Goal: Information Seeking & Learning: Find specific fact

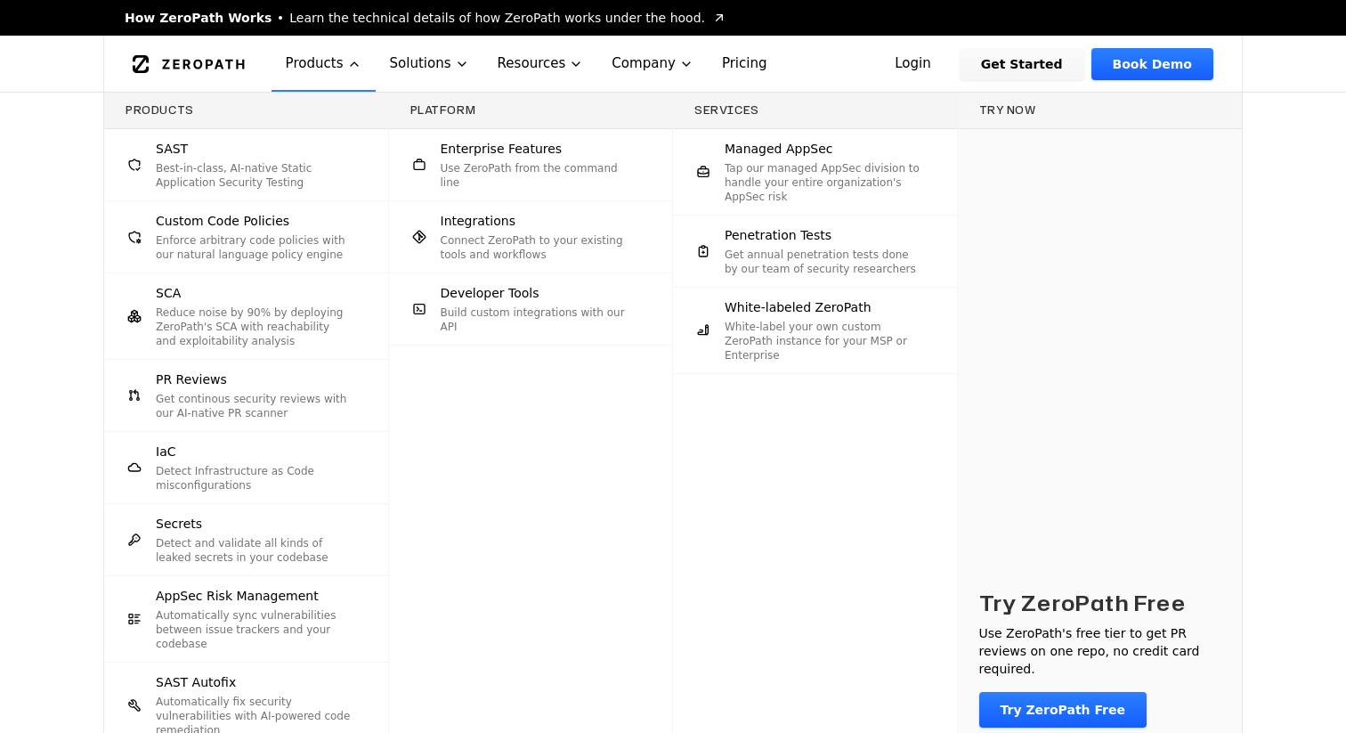
click at [34, 260] on div "Products SAST Best-in-class, AI-native Static Application Security Testing Cust…" at bounding box center [673, 446] width 1346 height 707
click at [1052, 322] on div "Try ZeroPath Free Use ZeroPath's free tier to get PR reviews on one repo, no cr…" at bounding box center [1100, 439] width 285 height 620
click at [1292, 580] on div "Products SAST Best-in-class, AI-native Static Application Security Testing Cust…" at bounding box center [673, 446] width 1346 height 707
click at [1288, 491] on div "Products SAST Best-in-class, AI-native Static Application Security Testing Cust…" at bounding box center [673, 446] width 1346 height 707
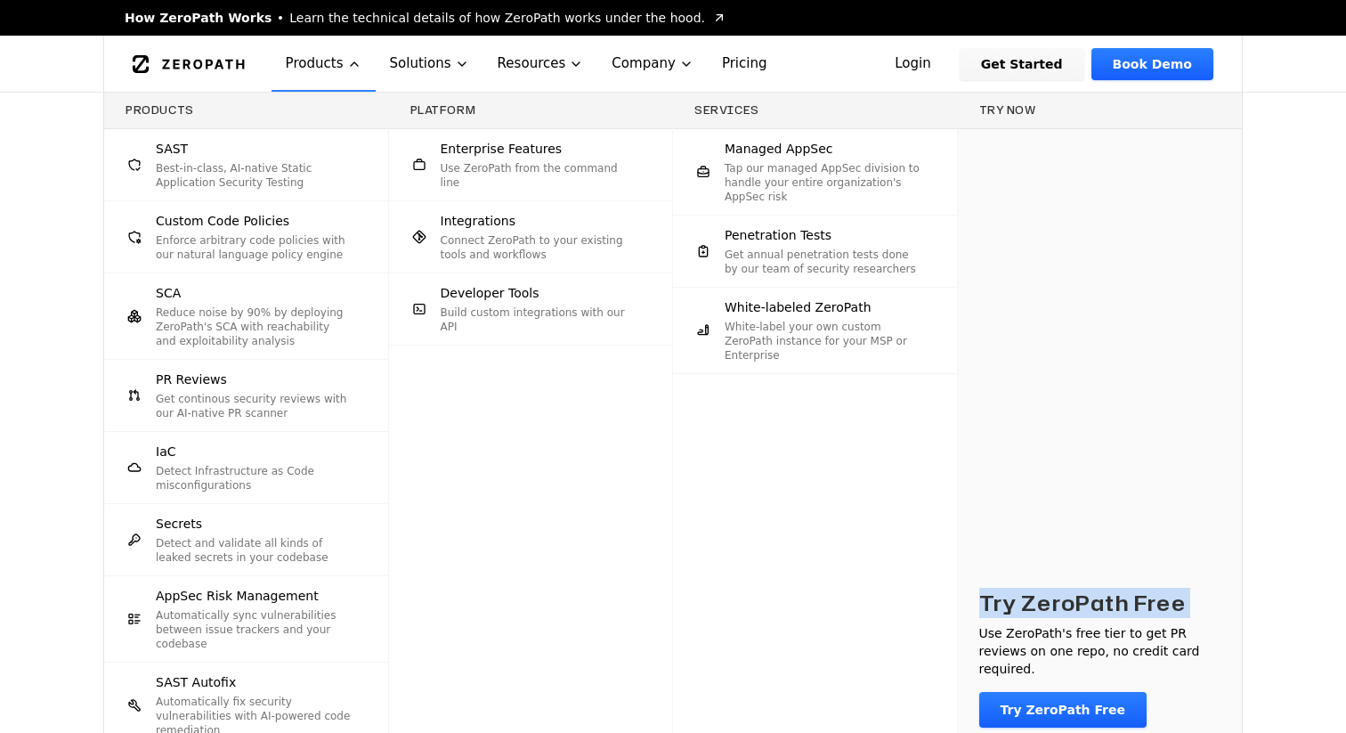
click at [1288, 491] on div "Products SAST Best-in-class, AI-native Static Application Security Testing Cust…" at bounding box center [673, 446] width 1346 height 707
click at [40, 189] on div "Products SAST Best-in-class, AI-native Static Application Security Testing Cust…" at bounding box center [673, 446] width 1346 height 707
click at [343, 61] on button "Products" at bounding box center [324, 64] width 104 height 56
click at [348, 61] on icon "Global" at bounding box center [354, 64] width 14 height 14
click at [272, 77] on button "Products" at bounding box center [324, 64] width 104 height 56
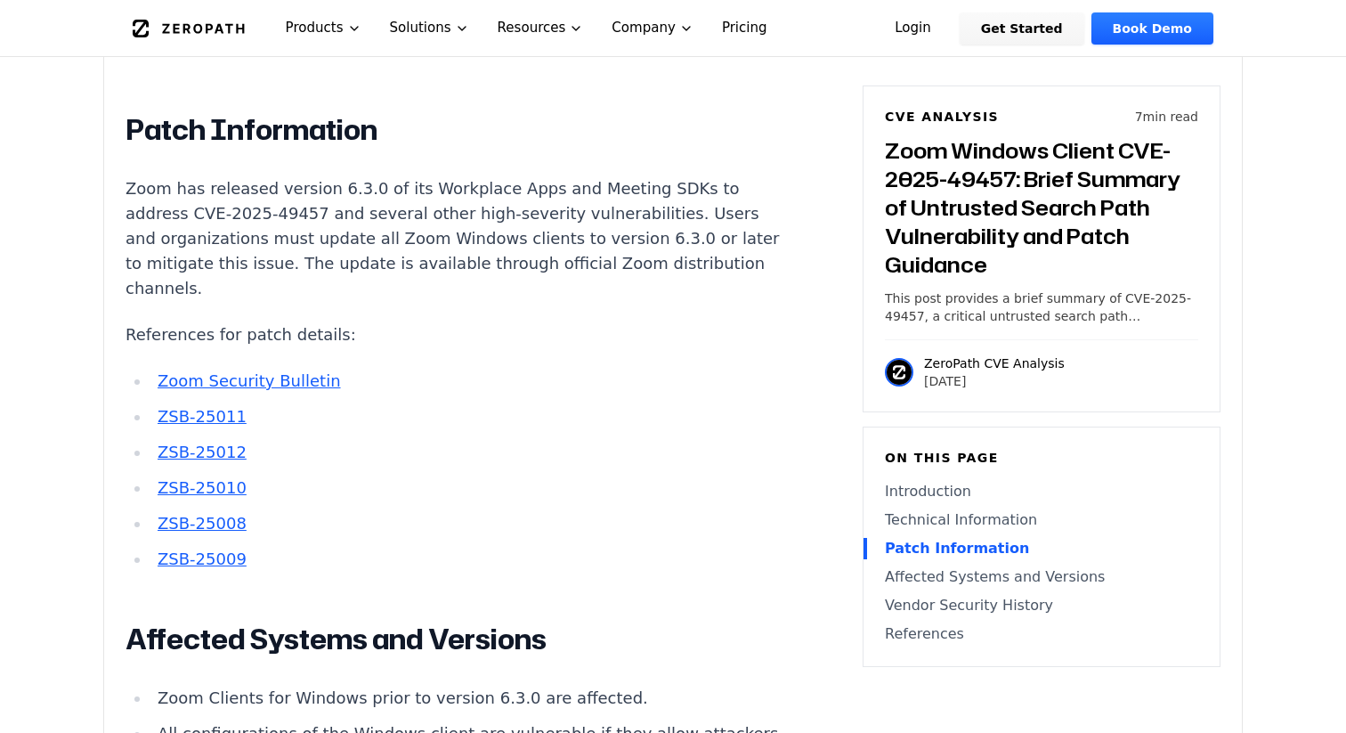
scroll to position [1944, 0]
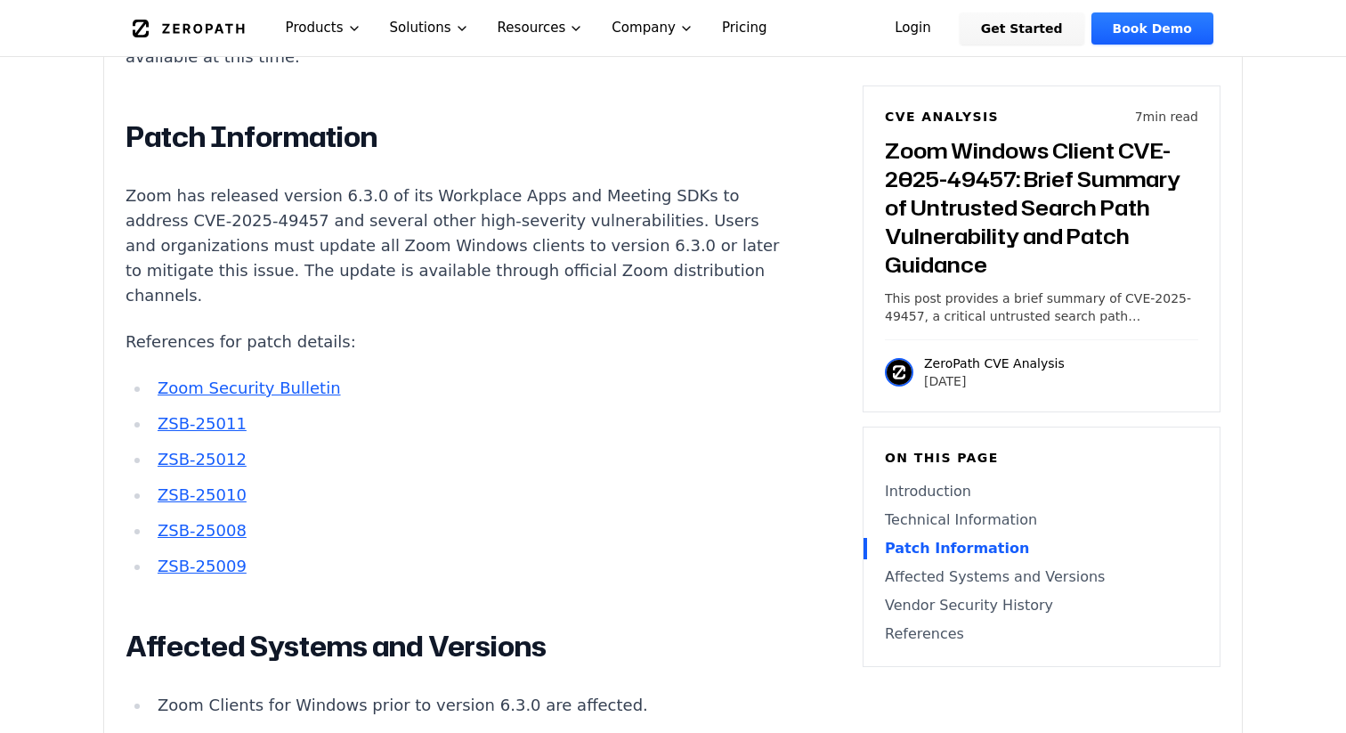
click at [200, 378] on link "Zoom Security Bulletin" at bounding box center [249, 387] width 183 height 19
